Goal: Information Seeking & Learning: Find specific fact

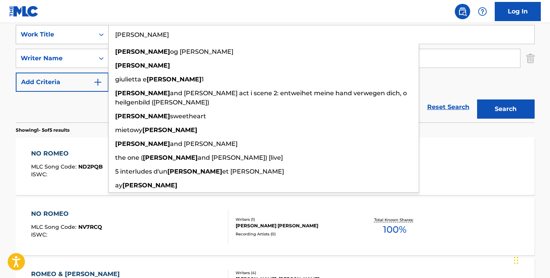
drag, startPoint x: 149, startPoint y: 40, endPoint x: 60, endPoint y: 32, distance: 89.3
click at [60, 32] on div "SearchWithCriteriaabc5052f-be76-40c8-8c01-1940c8b2f033 Work Title [PERSON_NAME]…" at bounding box center [275, 34] width 519 height 19
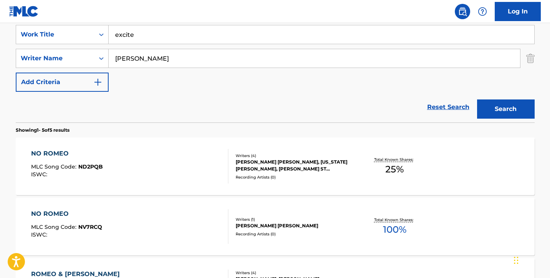
drag, startPoint x: 60, startPoint y: 32, endPoint x: 103, endPoint y: 123, distance: 100.5
click at [103, 123] on section "Showing 1 - 5 of 5 results" at bounding box center [275, 127] width 519 height 11
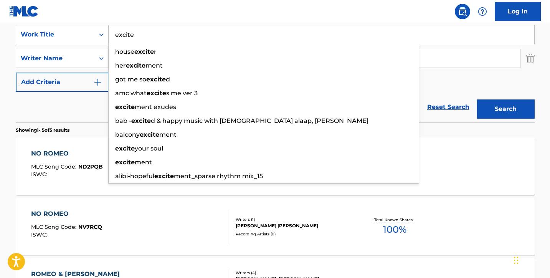
click at [146, 35] on input "excite" at bounding box center [321, 34] width 425 height 18
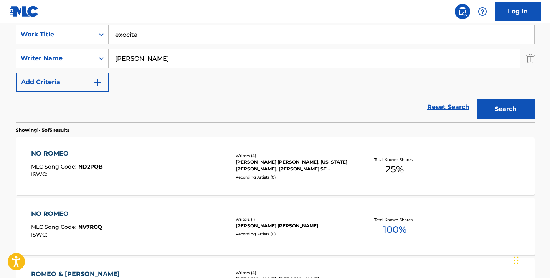
click at [181, 98] on div "Reset Search Search" at bounding box center [275, 107] width 519 height 31
click at [144, 37] on input "exocita" at bounding box center [321, 34] width 425 height 18
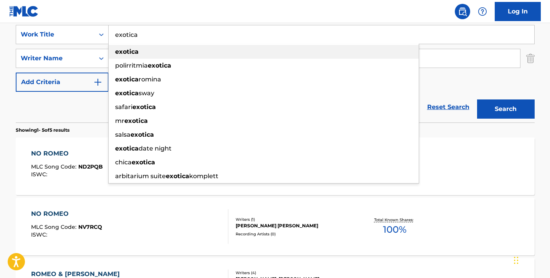
type input "exotica"
click at [116, 50] on strong "exotica" at bounding box center [126, 51] width 23 height 7
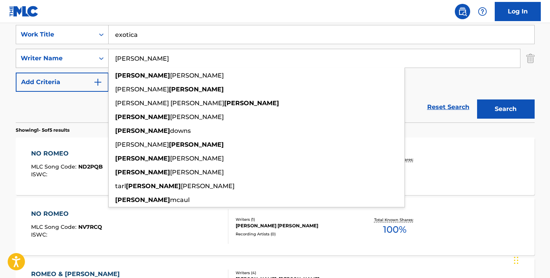
drag, startPoint x: 153, startPoint y: 59, endPoint x: 97, endPoint y: 52, distance: 56.0
click at [97, 52] on div "SearchWithCriteria94614e97-ef7c-4e29-be5a-5bebdaaad53b Writer Name [PERSON_NAME…" at bounding box center [275, 58] width 519 height 19
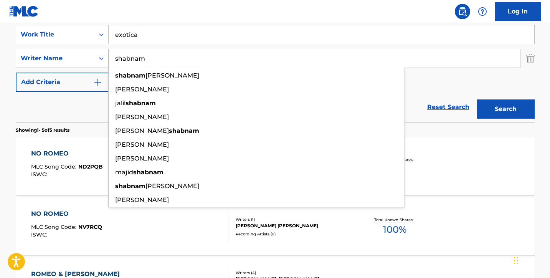
click at [505, 109] on button "Search" at bounding box center [506, 108] width 58 height 19
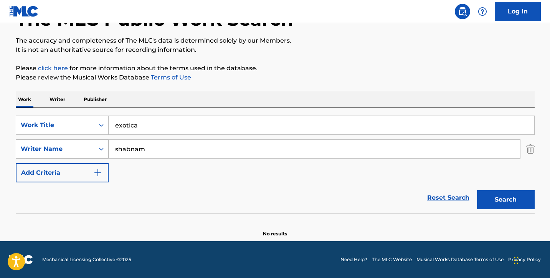
scroll to position [55, 0]
click at [497, 198] on button "Search" at bounding box center [506, 199] width 58 height 19
drag, startPoint x: 157, startPoint y: 149, endPoint x: 66, endPoint y: 140, distance: 91.7
click at [66, 140] on div "SearchWithCriteria94614e97-ef7c-4e29-be5a-5bebdaaad53b Writer Name [PERSON_NAME]" at bounding box center [275, 148] width 519 height 19
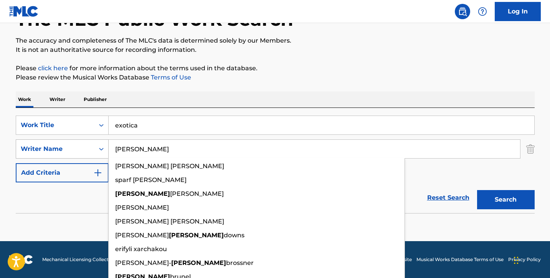
click at [505, 199] on button "Search" at bounding box center [506, 199] width 58 height 19
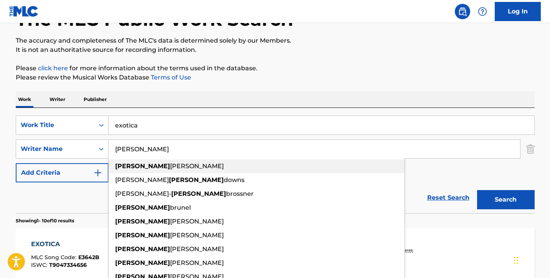
type input "[PERSON_NAME]"
drag, startPoint x: 110, startPoint y: 165, endPoint x: 43, endPoint y: 198, distance: 75.6
click at [43, 198] on div "Reset Search Search" at bounding box center [275, 197] width 519 height 31
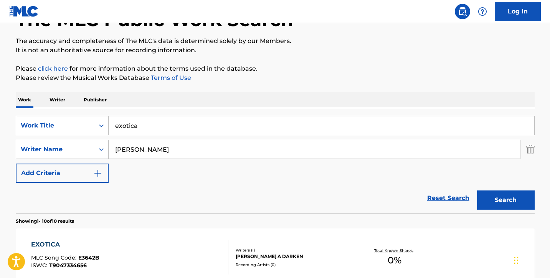
scroll to position [66, 0]
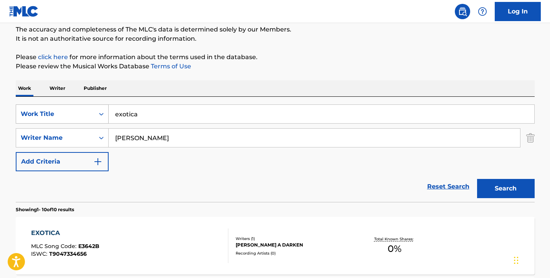
drag, startPoint x: 166, startPoint y: 117, endPoint x: 97, endPoint y: 109, distance: 69.5
click at [97, 109] on div "SearchWithCriteriaabc5052f-be76-40c8-8c01-1940c8b2f033 Work Title exotica" at bounding box center [275, 113] width 519 height 19
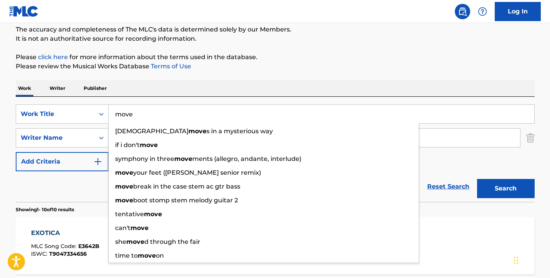
type input "move"
click at [294, 59] on p "Please click here for more information about the terms used in the database." at bounding box center [275, 57] width 519 height 9
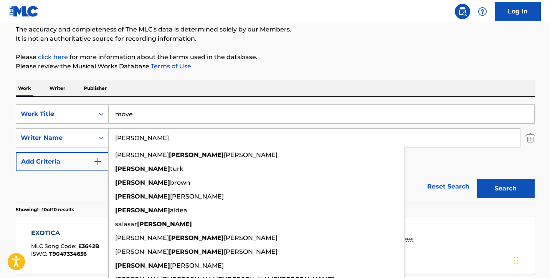
drag, startPoint x: 144, startPoint y: 141, endPoint x: 52, endPoint y: 127, distance: 93.1
click at [55, 127] on div "SearchWithCriteriaabc5052f-be76-40c8-8c01-1940c8b2f033 Work Title move SearchWi…" at bounding box center [275, 137] width 519 height 67
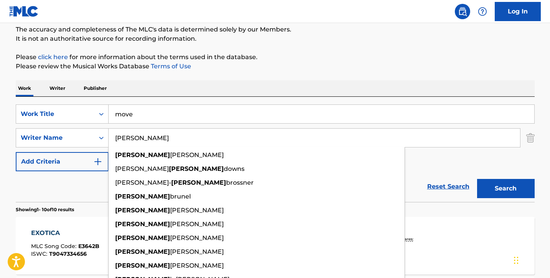
paste input "[PERSON_NAME]"
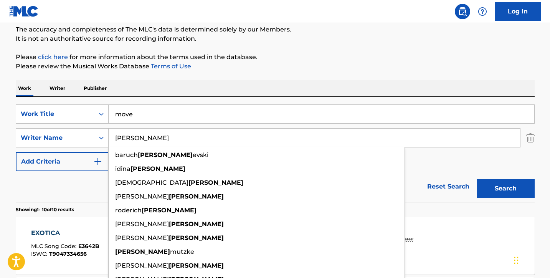
type input "[PERSON_NAME]"
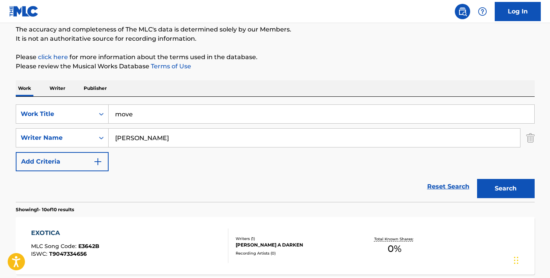
click at [512, 188] on button "Search" at bounding box center [506, 188] width 58 height 19
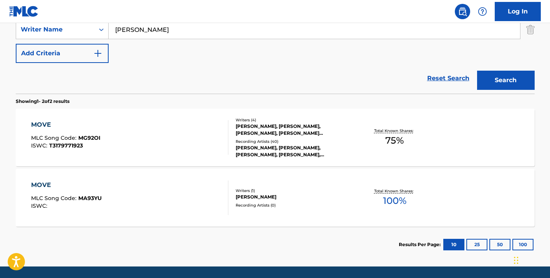
scroll to position [178, 0]
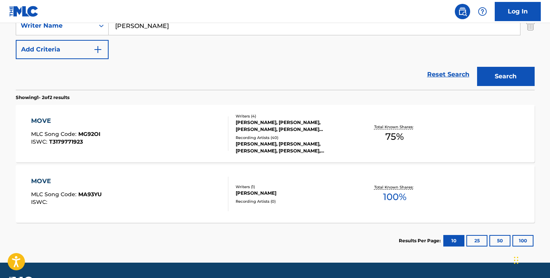
click at [191, 128] on div "MOVE MLC Song Code : MG92OI ISWC : T3179771923" at bounding box center [129, 133] width 197 height 35
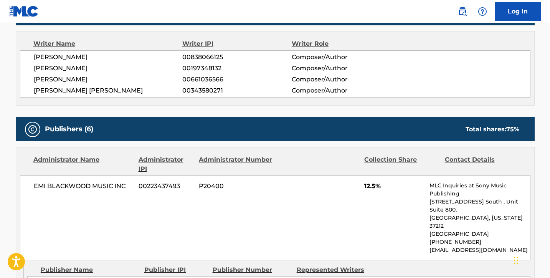
scroll to position [267, 0]
